Goal: Information Seeking & Learning: Learn about a topic

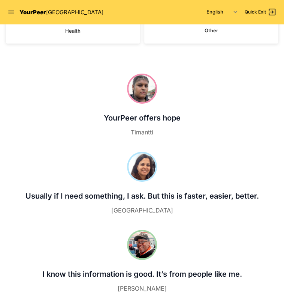
scroll to position [75, 0]
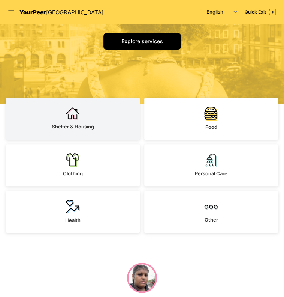
click at [68, 114] on img at bounding box center [73, 114] width 14 height 14
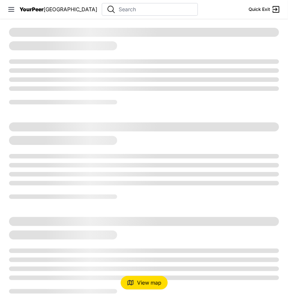
select select "recentlyUpdated"
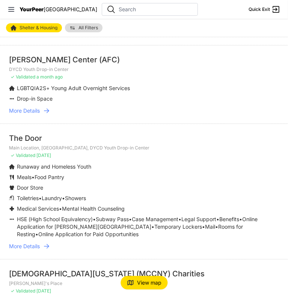
scroll to position [788, 0]
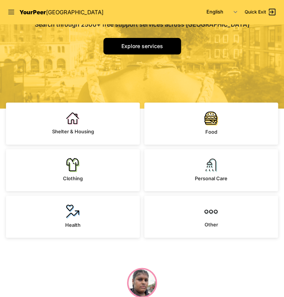
scroll to position [75, 0]
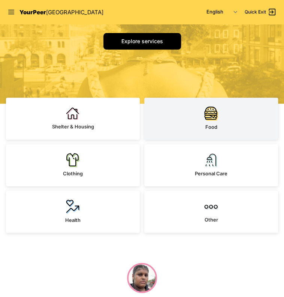
click at [201, 120] on link "Food" at bounding box center [211, 119] width 134 height 42
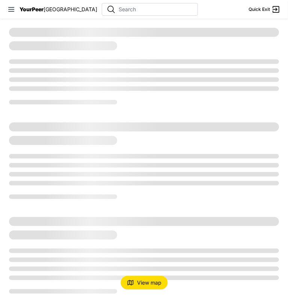
select select "recentlyUpdated"
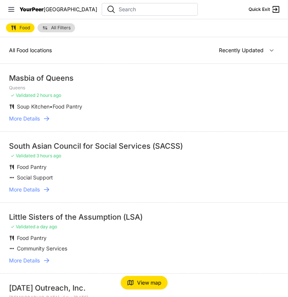
click at [22, 76] on div "Masbia of Queens" at bounding box center [144, 78] width 270 height 11
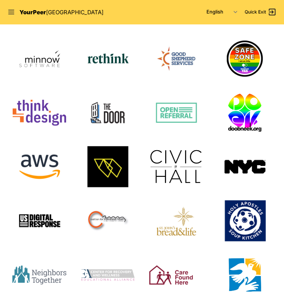
scroll to position [938, 0]
